Goal: Information Seeking & Learning: Learn about a topic

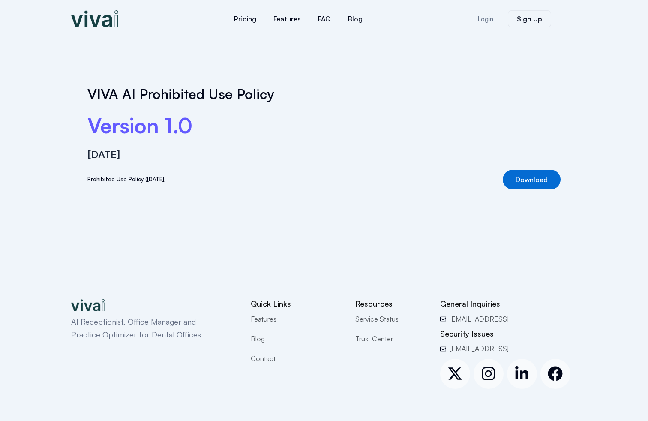
scroll to position [52, 0]
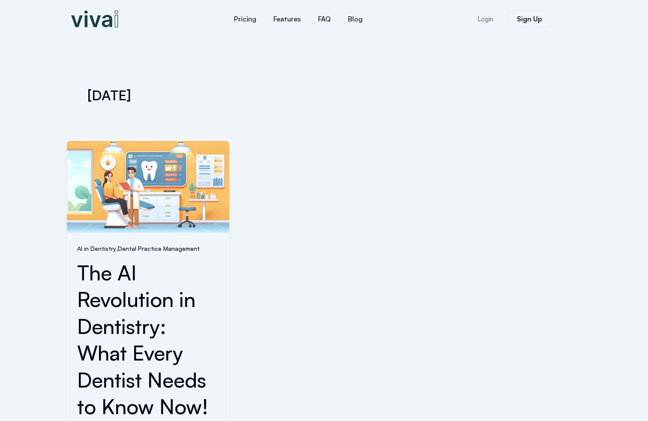
scroll to position [339, 0]
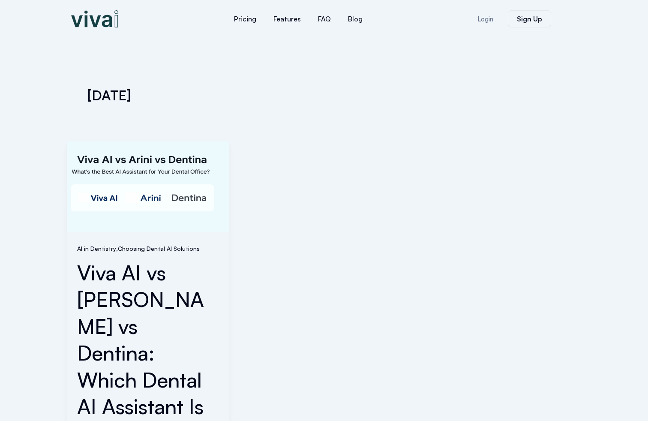
scroll to position [339, 0]
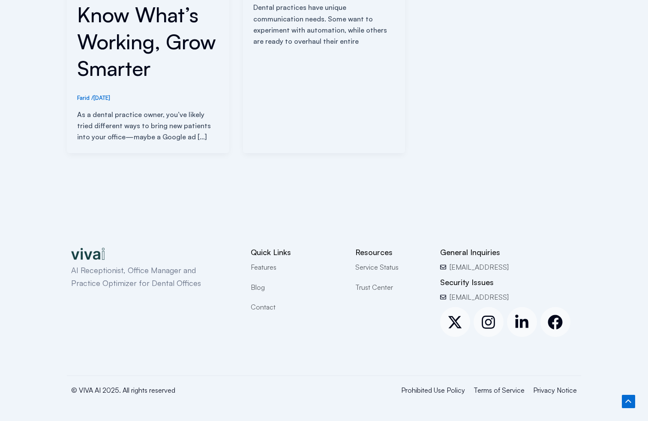
scroll to position [404, 0]
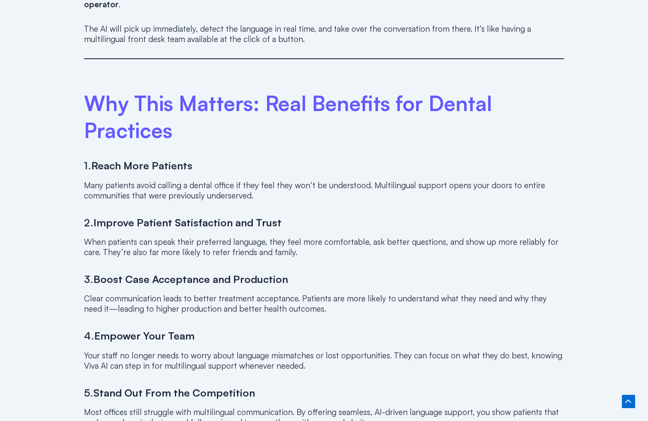
scroll to position [1612, 0]
